Goal: Navigation & Orientation: Find specific page/section

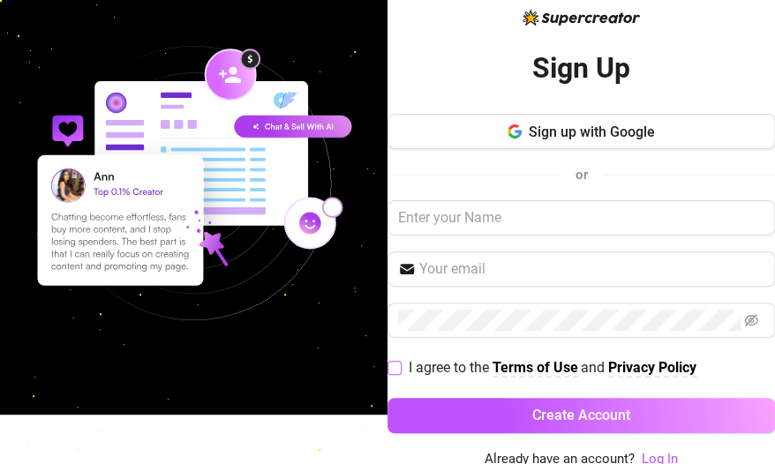
scroll to position [53, 0]
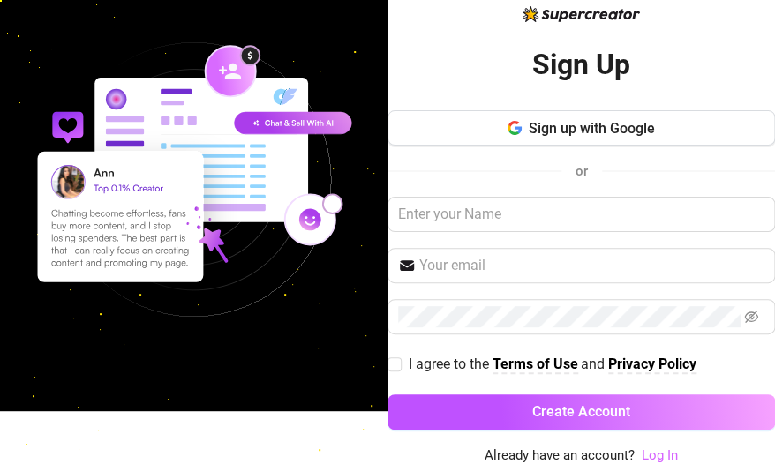
click at [642, 449] on link "Log In" at bounding box center [660, 456] width 36 height 16
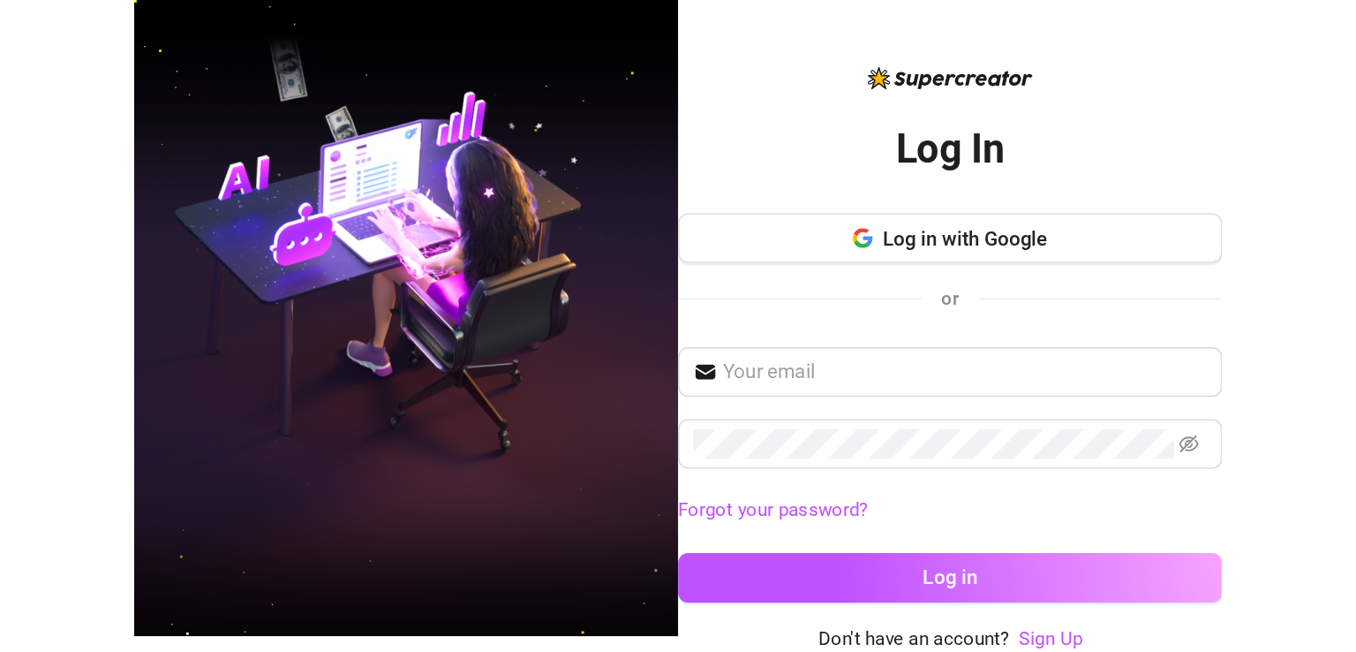
scroll to position [5, 0]
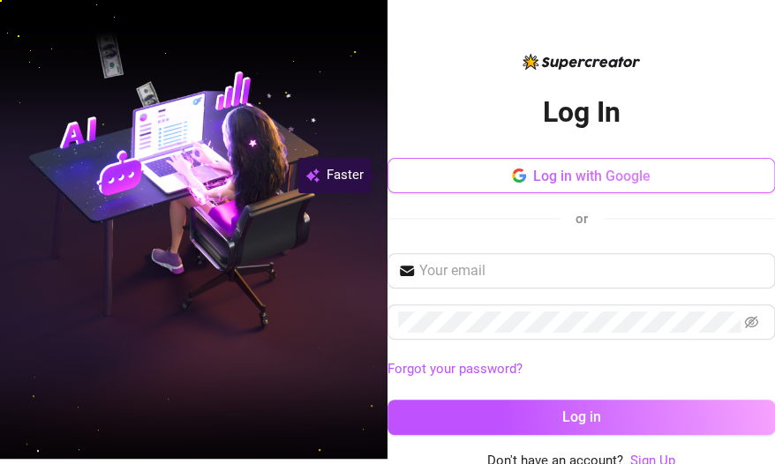
click at [519, 186] on button "Log in with Google" at bounding box center [582, 175] width 388 height 35
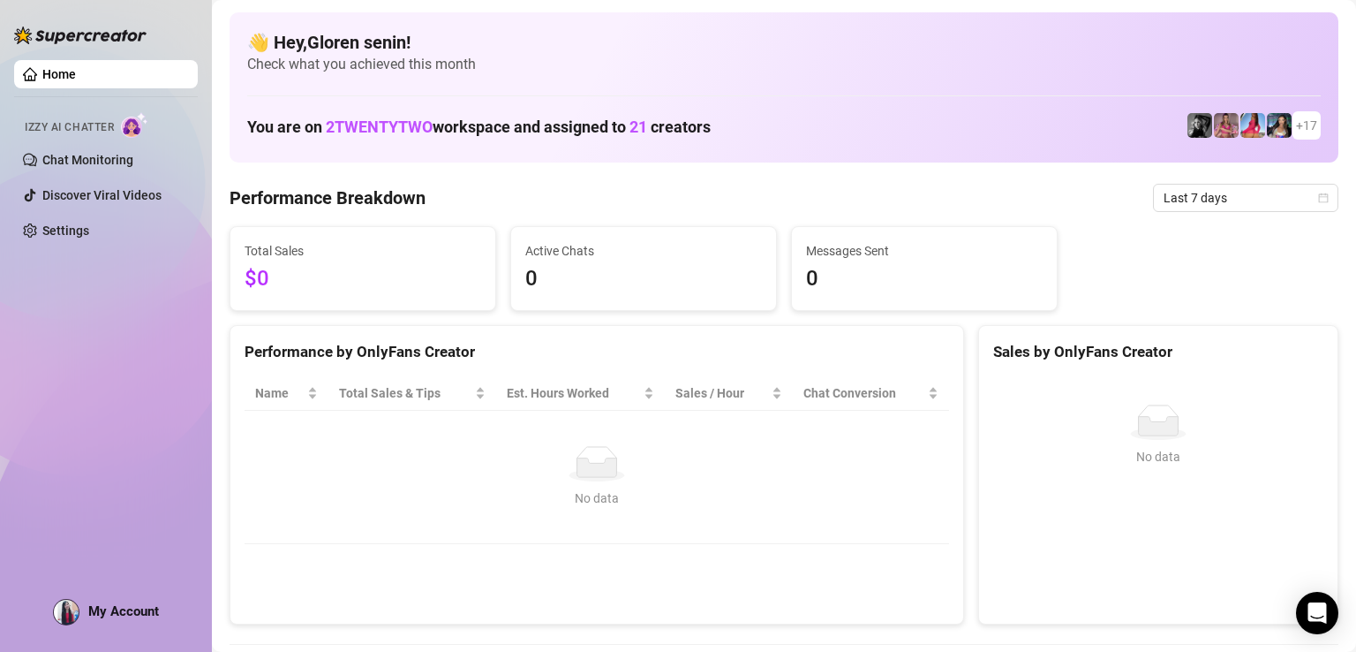
click at [1158, 286] on div "Total Sales $0 Active Chats 0 Messages Sent 0" at bounding box center [783, 268] width 1123 height 85
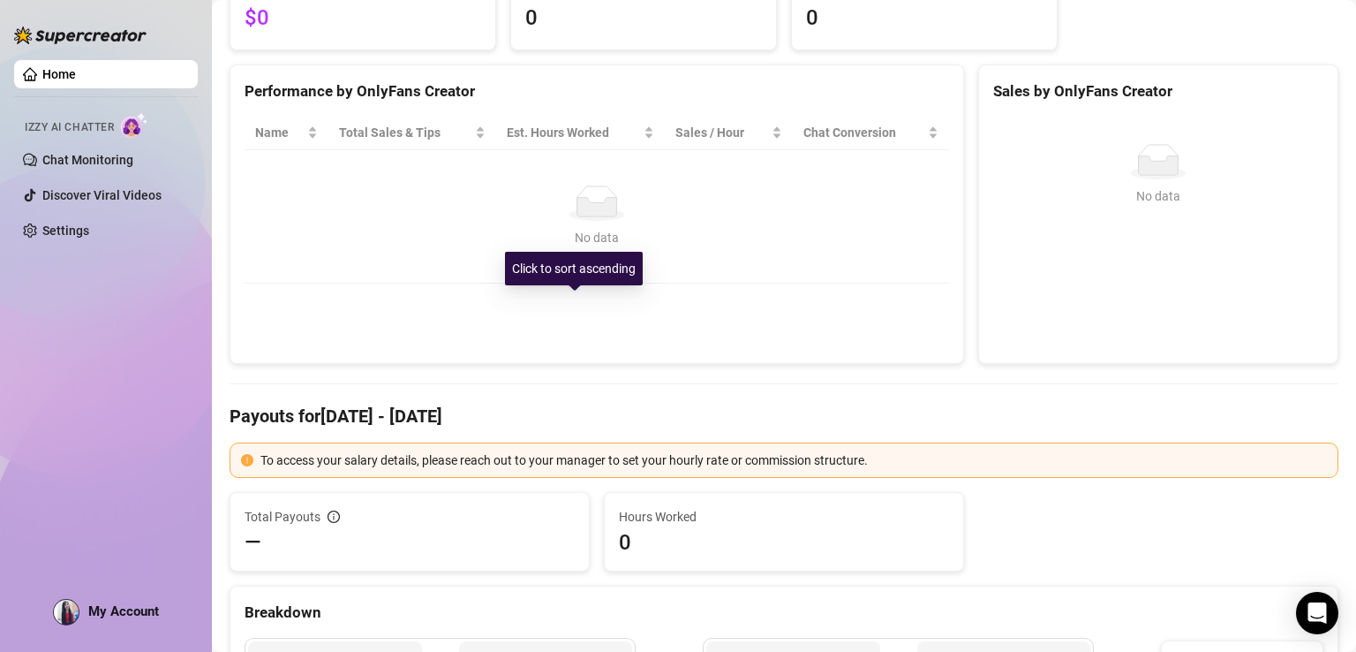
scroll to position [265, 0]
